Goal: Communication & Community: Answer question/provide support

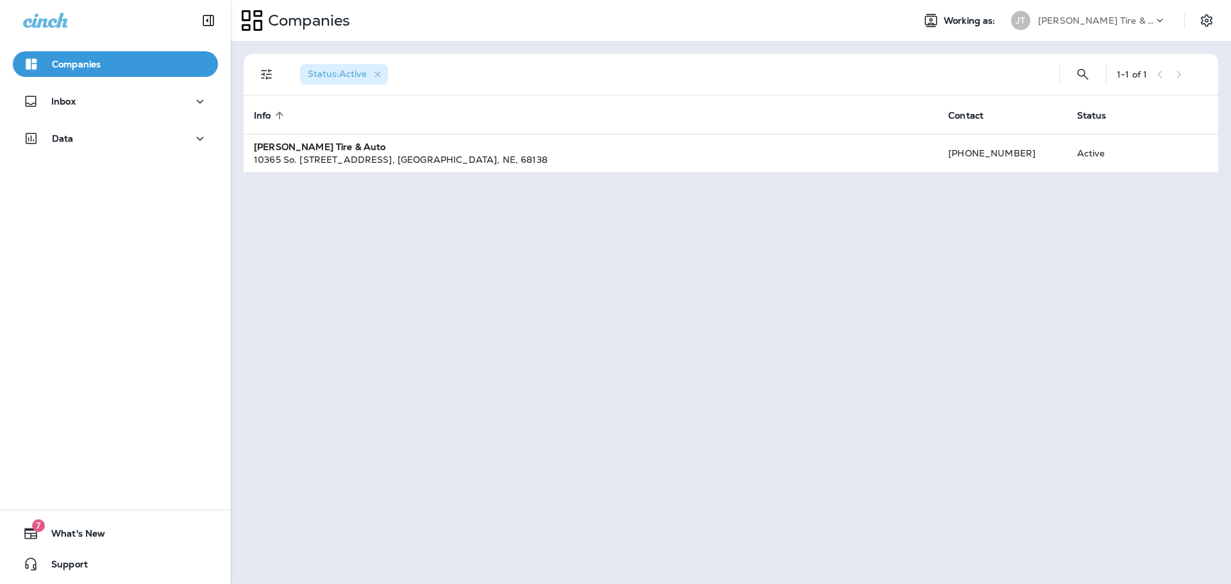
click at [78, 115] on div "Inbox" at bounding box center [115, 105] width 231 height 32
click at [78, 106] on div "Inbox" at bounding box center [115, 102] width 185 height 16
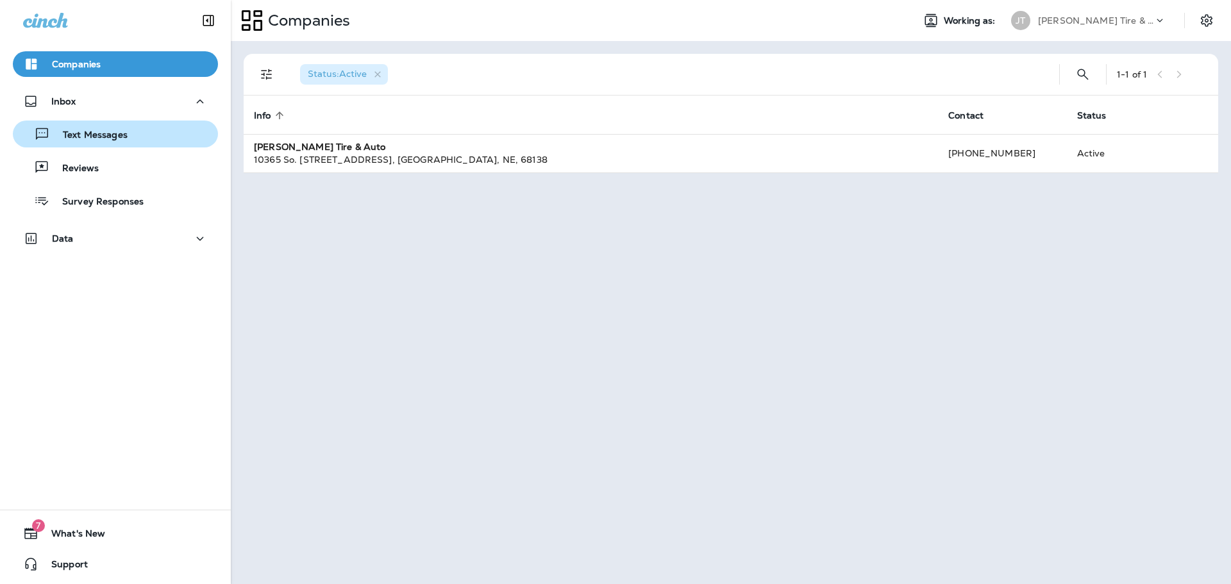
click at [109, 139] on p "Text Messages" at bounding box center [89, 136] width 78 height 12
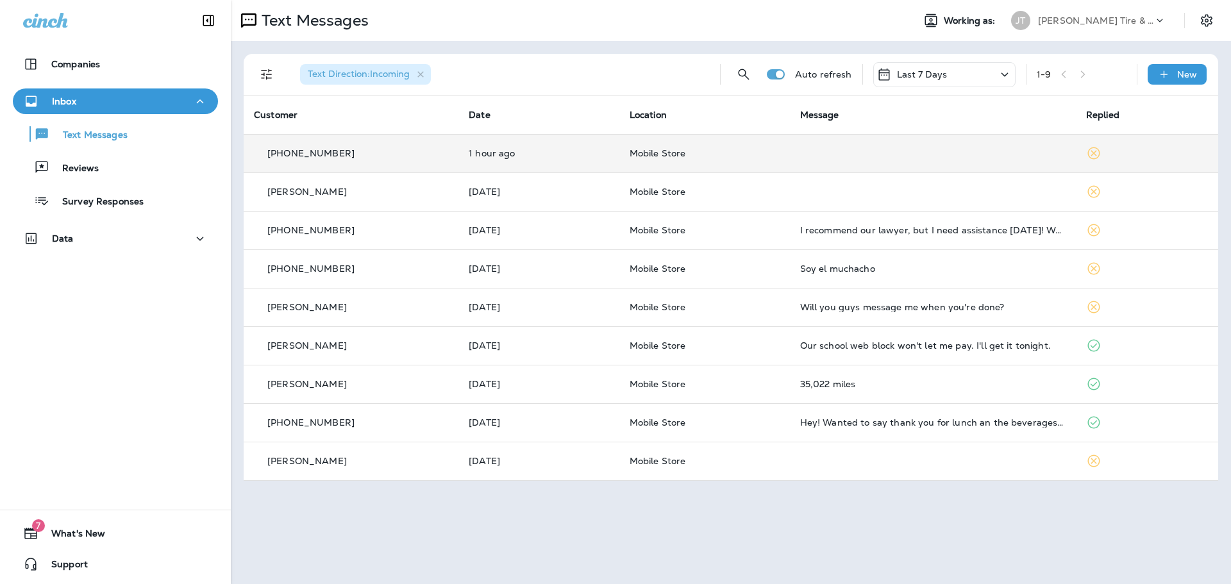
click at [604, 155] on p "1 hour ago" at bounding box center [539, 153] width 140 height 10
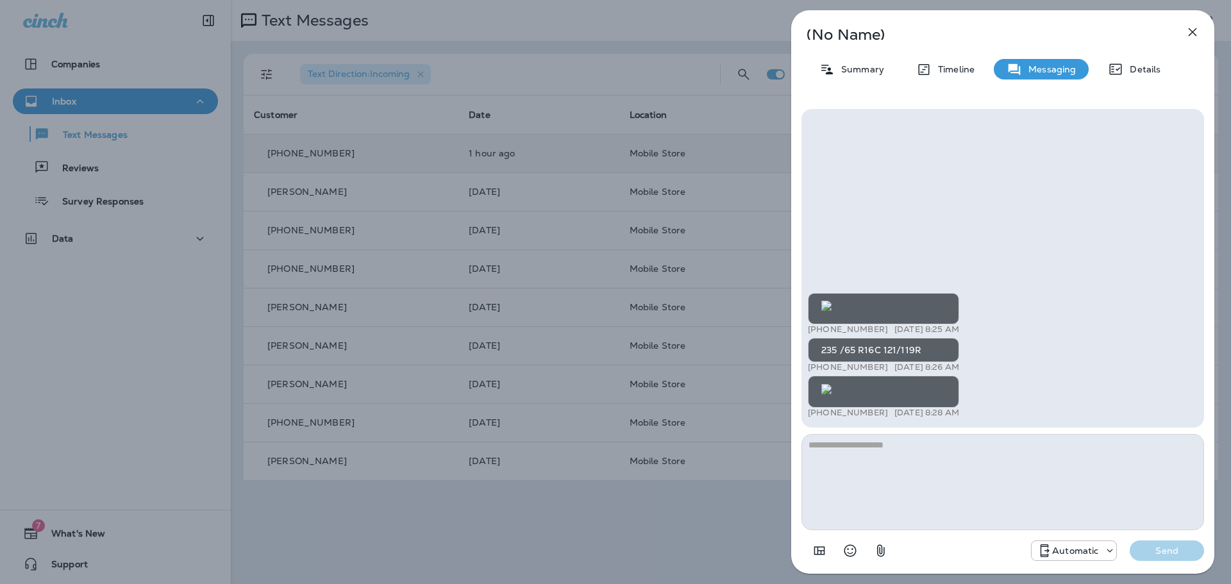
click at [832, 384] on img at bounding box center [827, 389] width 10 height 10
click at [1192, 30] on icon "button" at bounding box center [1193, 32] width 8 height 8
